Goal: Transaction & Acquisition: Download file/media

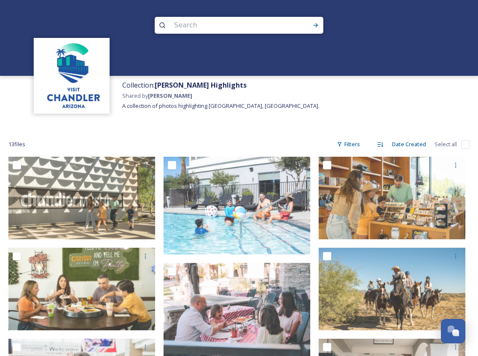
scroll to position [331, 0]
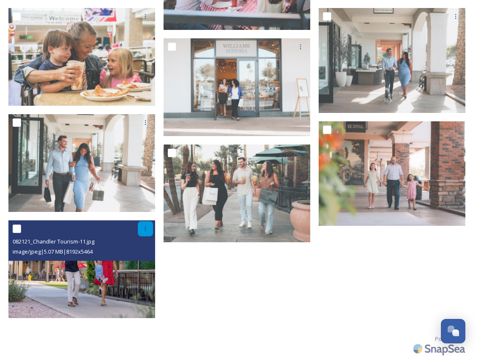
click at [144, 231] on icon at bounding box center [145, 228] width 7 height 7
click at [135, 258] on div "Download" at bounding box center [135, 263] width 34 height 16
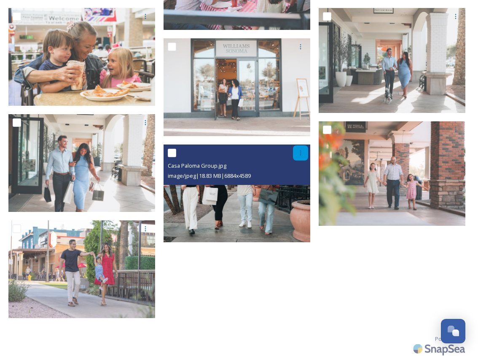
click at [302, 152] on icon at bounding box center [300, 153] width 7 height 7
click at [297, 187] on span "Download" at bounding box center [291, 188] width 26 height 8
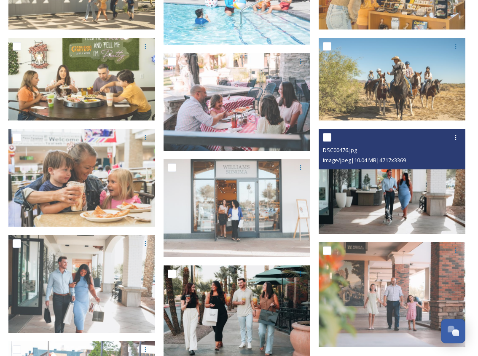
scroll to position [206, 0]
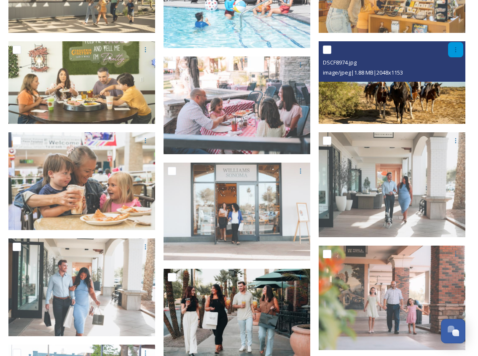
click at [458, 50] on icon at bounding box center [455, 49] width 7 height 7
click at [455, 86] on span "Download" at bounding box center [446, 84] width 26 height 8
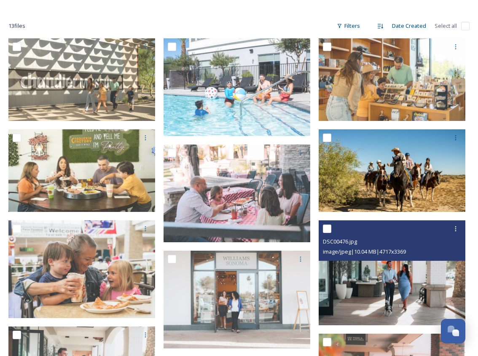
scroll to position [110, 0]
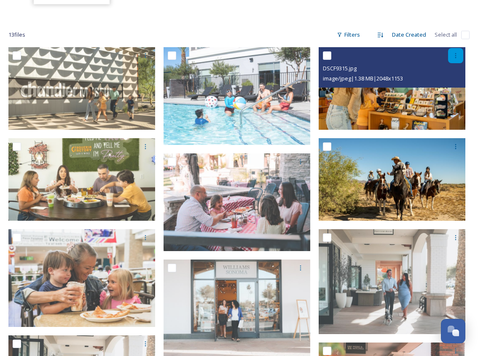
click at [456, 55] on icon at bounding box center [455, 55] width 7 height 7
click at [455, 86] on div "Download" at bounding box center [445, 90] width 34 height 16
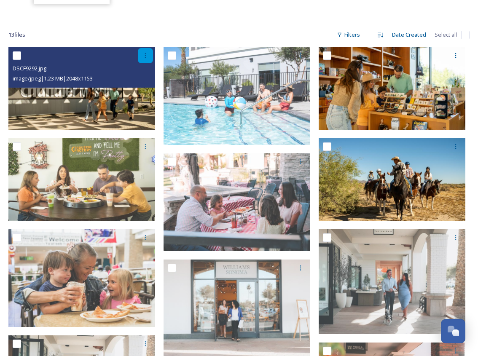
click at [147, 56] on icon at bounding box center [145, 55] width 7 height 7
click at [139, 85] on div "Download" at bounding box center [135, 90] width 34 height 16
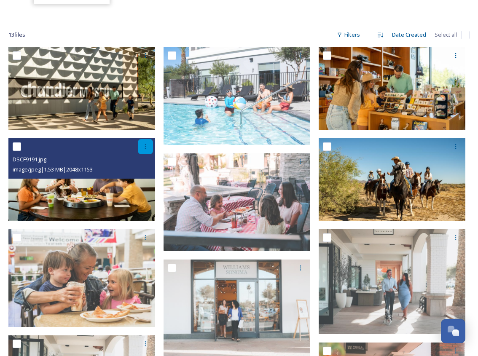
click at [143, 147] on icon at bounding box center [145, 146] width 7 height 7
click at [139, 175] on div "Download" at bounding box center [135, 181] width 34 height 16
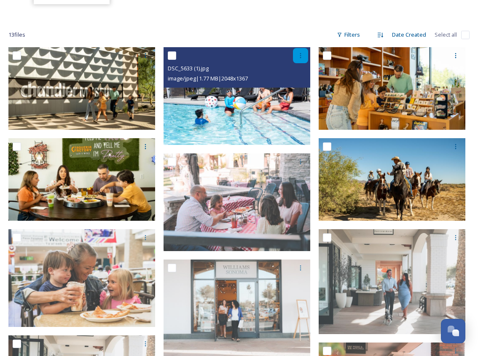
click at [301, 53] on icon at bounding box center [300, 55] width 1 height 5
click at [305, 89] on div "Download" at bounding box center [290, 90] width 34 height 16
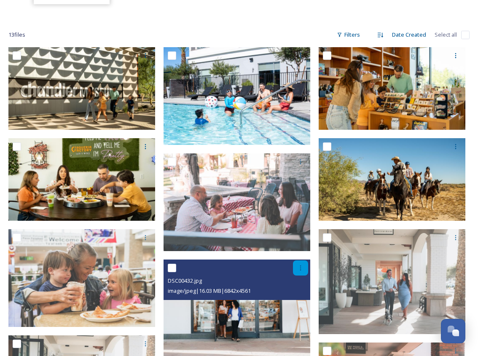
click at [300, 265] on icon at bounding box center [300, 268] width 7 height 7
click at [293, 298] on div "Download" at bounding box center [290, 303] width 34 height 16
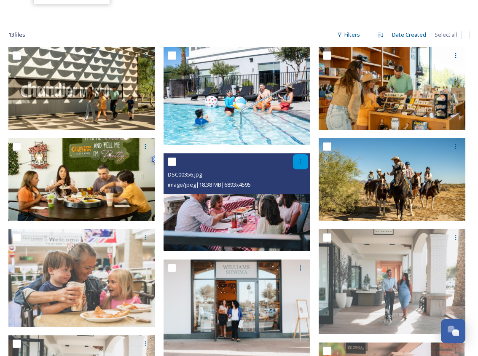
click at [301, 161] on icon at bounding box center [300, 161] width 7 height 7
click at [294, 193] on span "Download" at bounding box center [291, 197] width 26 height 8
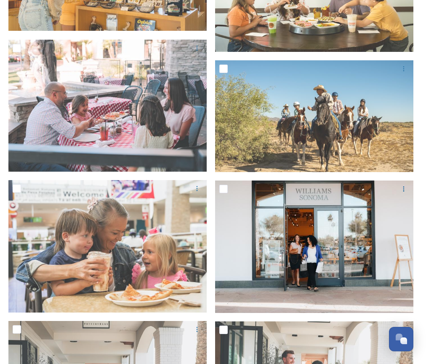
scroll to position [359, 0]
